Goal: Browse casually

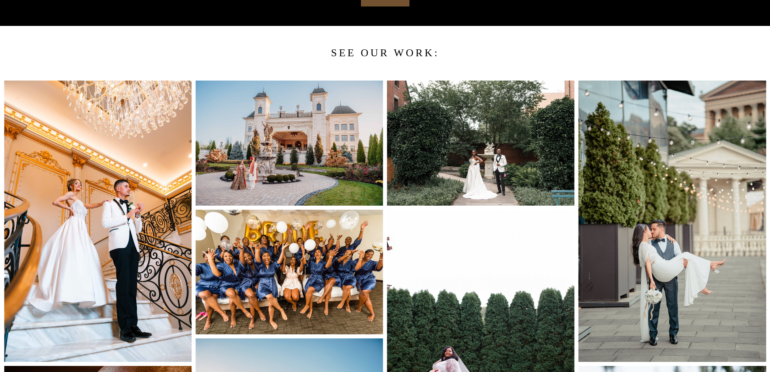
scroll to position [687, 0]
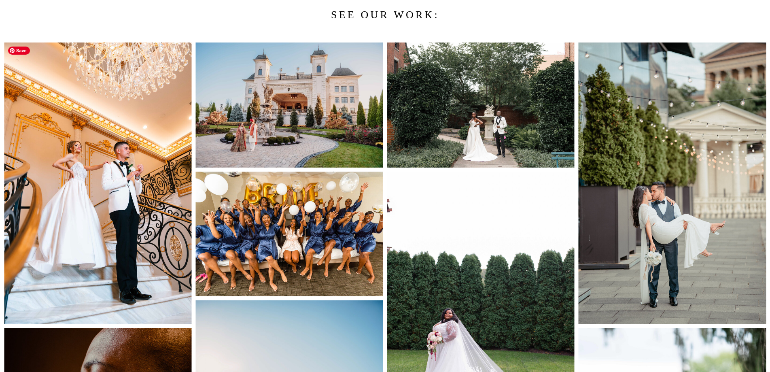
click at [63, 203] on img at bounding box center [97, 182] width 187 height 281
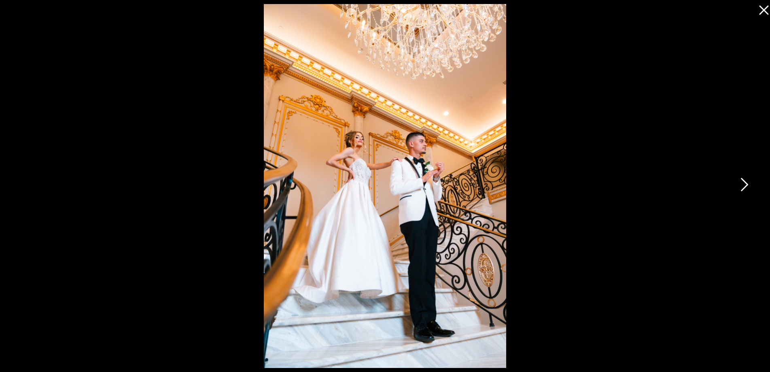
click at [744, 184] on icon at bounding box center [743, 186] width 20 height 24
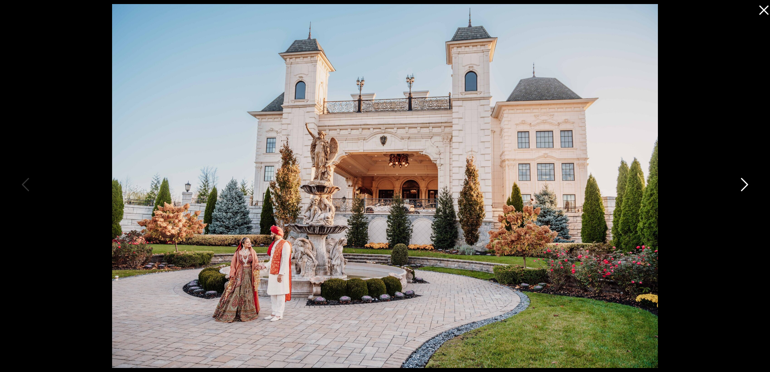
click at [744, 185] on icon at bounding box center [743, 186] width 20 height 24
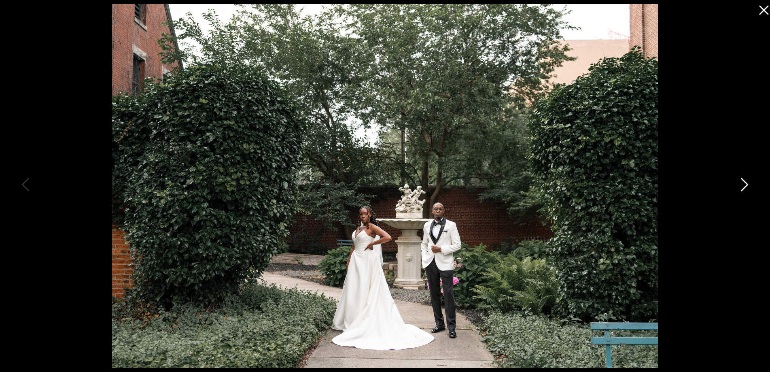
click at [744, 185] on icon at bounding box center [743, 186] width 20 height 24
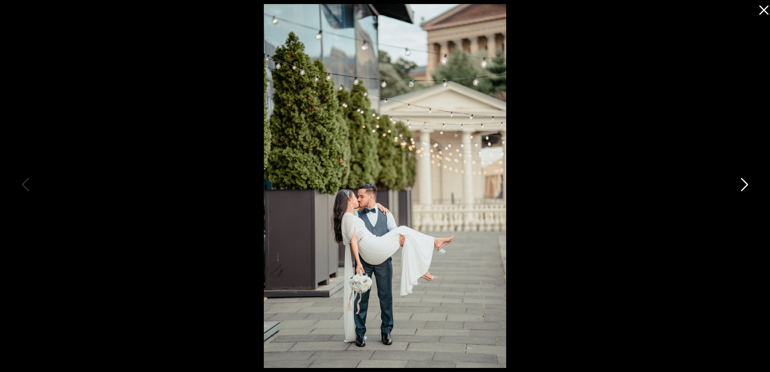
click at [744, 185] on icon at bounding box center [743, 186] width 20 height 24
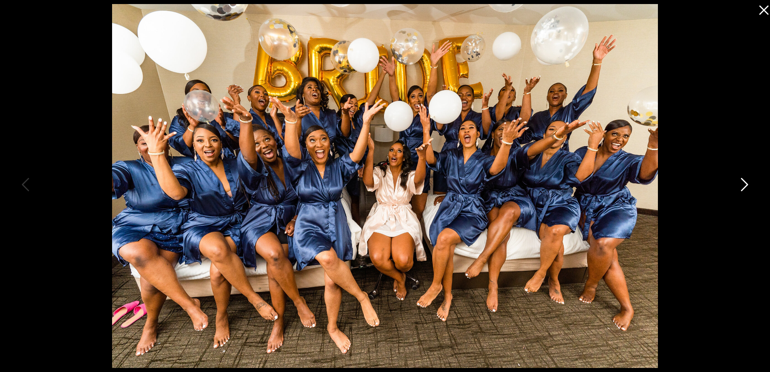
click at [744, 185] on icon at bounding box center [743, 186] width 20 height 24
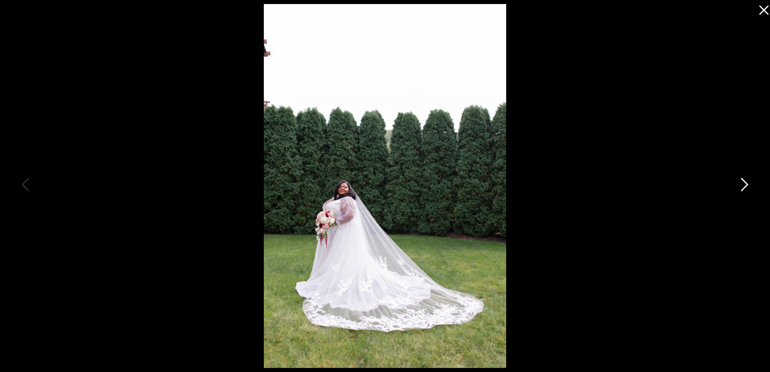
click at [744, 185] on icon at bounding box center [743, 186] width 20 height 24
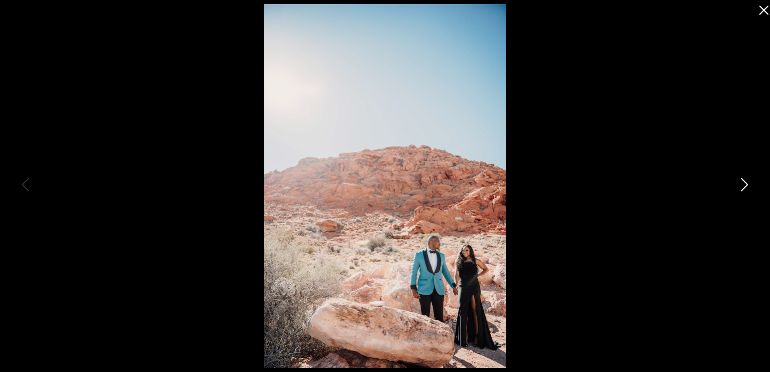
click at [744, 185] on icon at bounding box center [743, 186] width 20 height 24
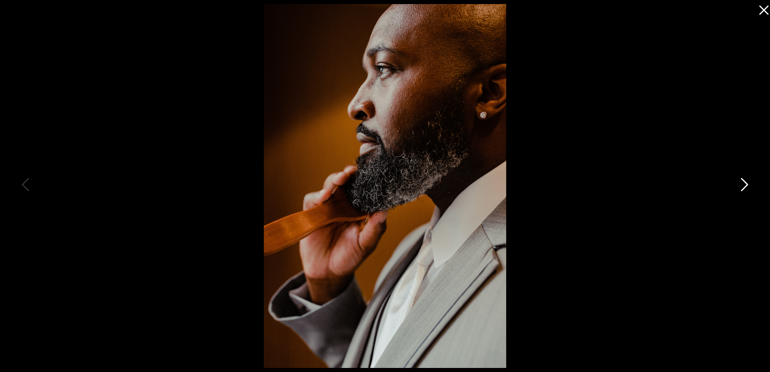
click at [744, 185] on icon at bounding box center [743, 186] width 20 height 24
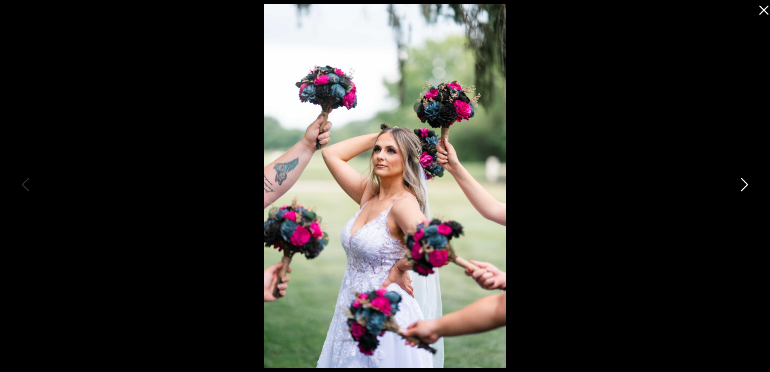
click at [744, 185] on icon at bounding box center [743, 186] width 20 height 24
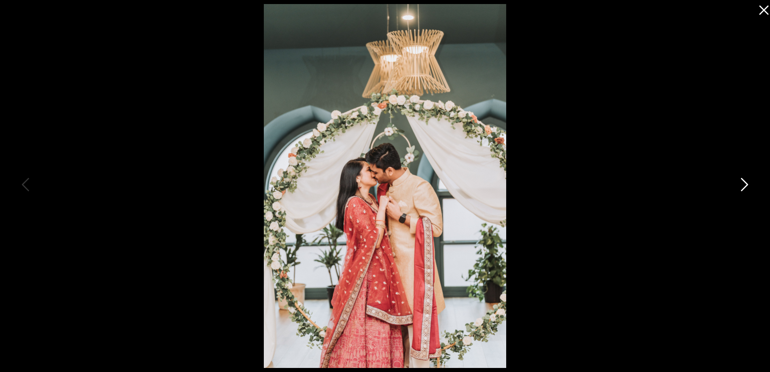
click at [744, 185] on icon at bounding box center [743, 186] width 20 height 24
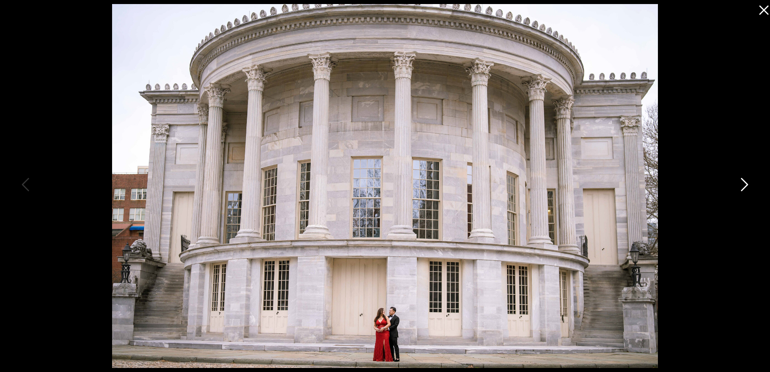
click at [744, 185] on icon at bounding box center [743, 186] width 20 height 24
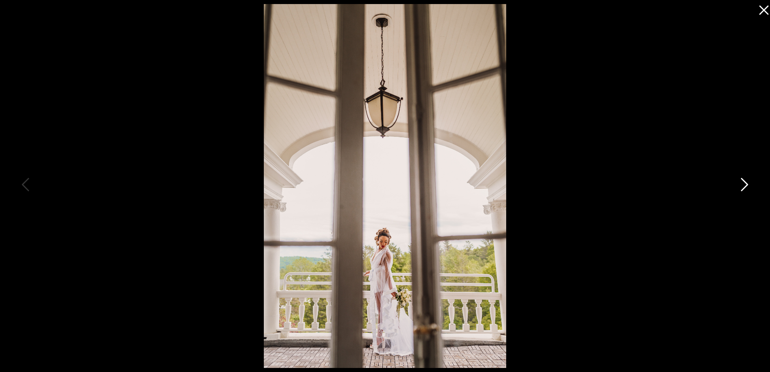
click at [744, 185] on icon at bounding box center [743, 186] width 20 height 24
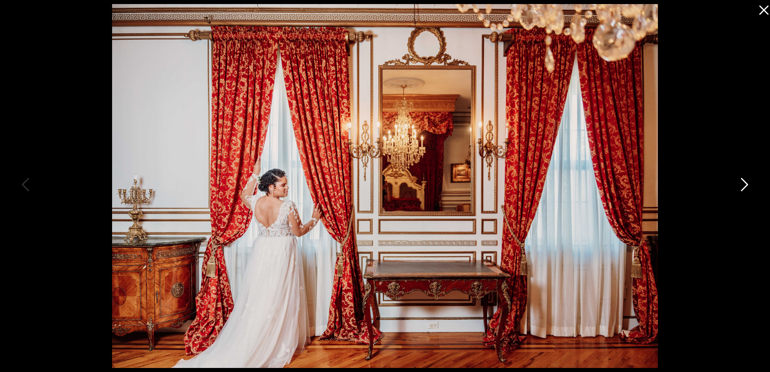
click at [744, 185] on icon at bounding box center [743, 186] width 20 height 24
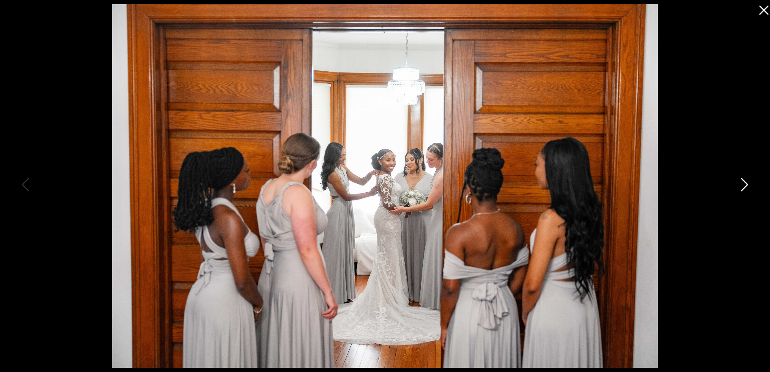
click at [744, 185] on icon at bounding box center [743, 186] width 20 height 24
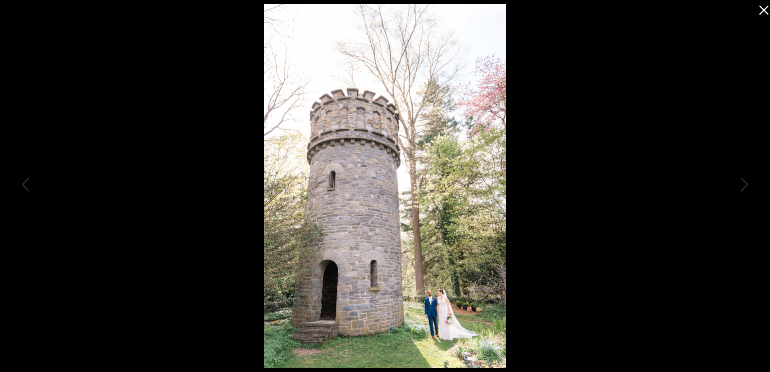
click at [761, 10] on icon at bounding box center [761, 8] width 16 height 16
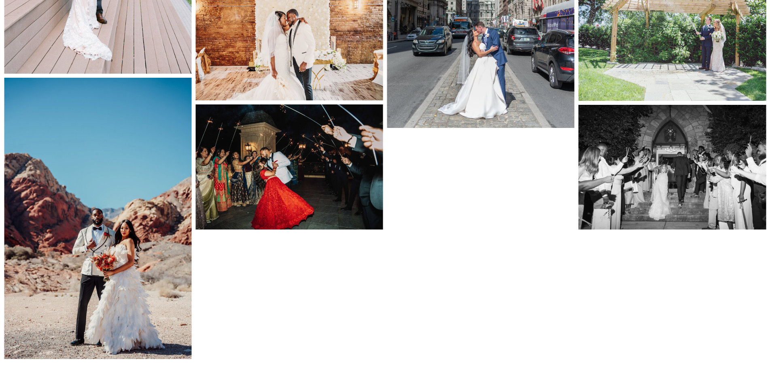
scroll to position [6147, 0]
